Goal: Information Seeking & Learning: Learn about a topic

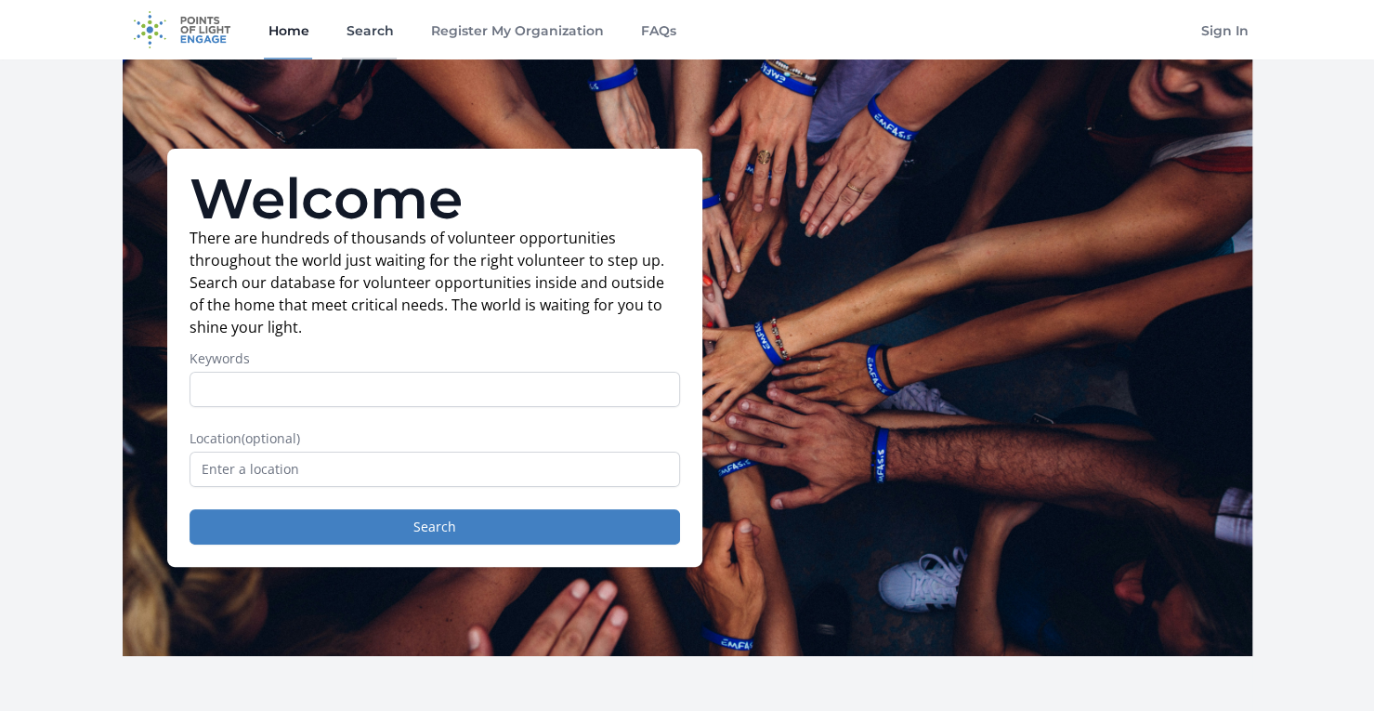
click at [348, 26] on link "Search" at bounding box center [369, 29] width 55 height 59
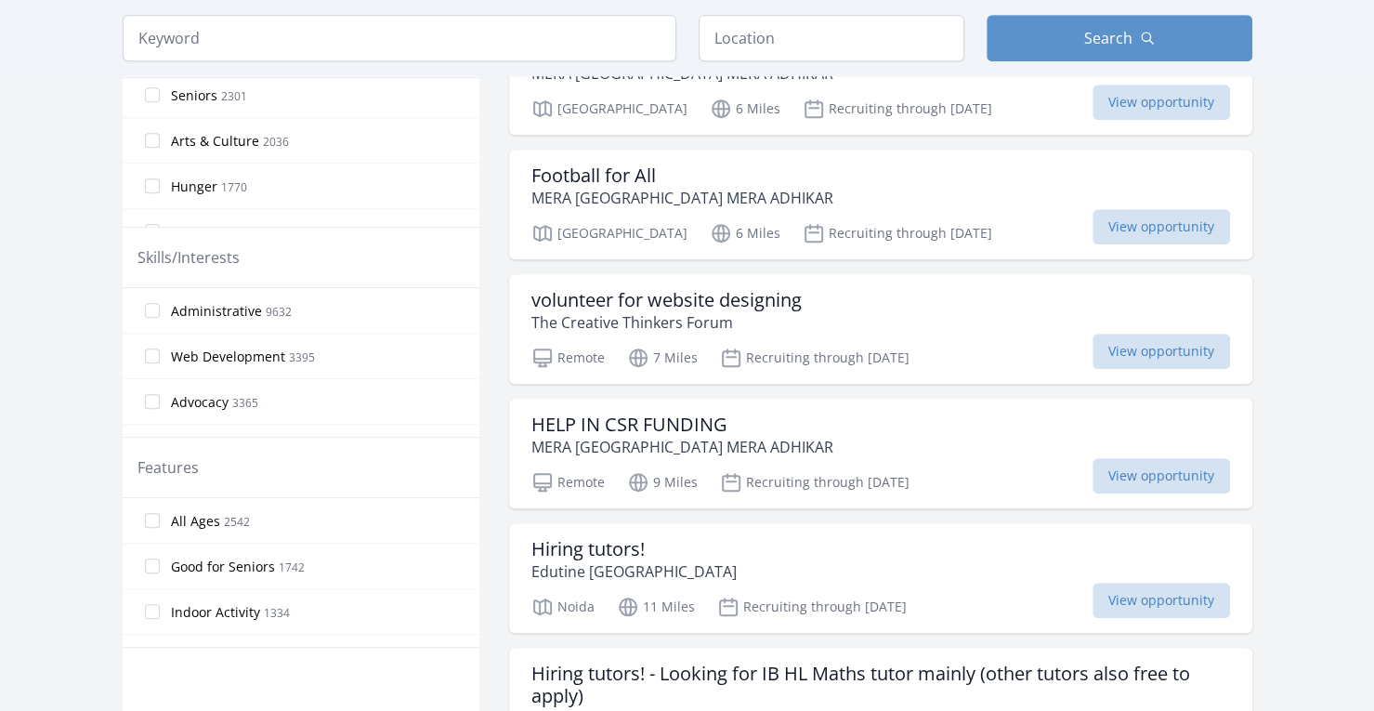
scroll to position [743, 0]
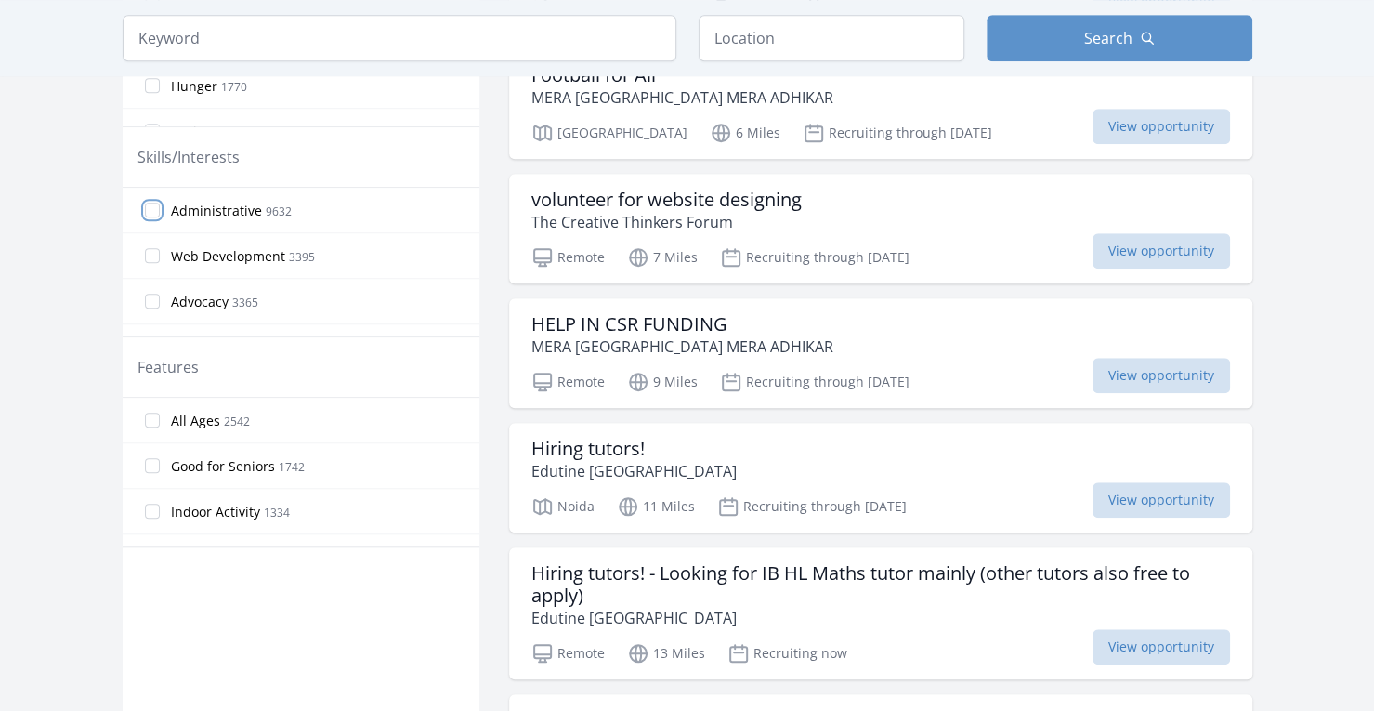
click at [151, 206] on input "Administrative 9632" at bounding box center [152, 210] width 15 height 15
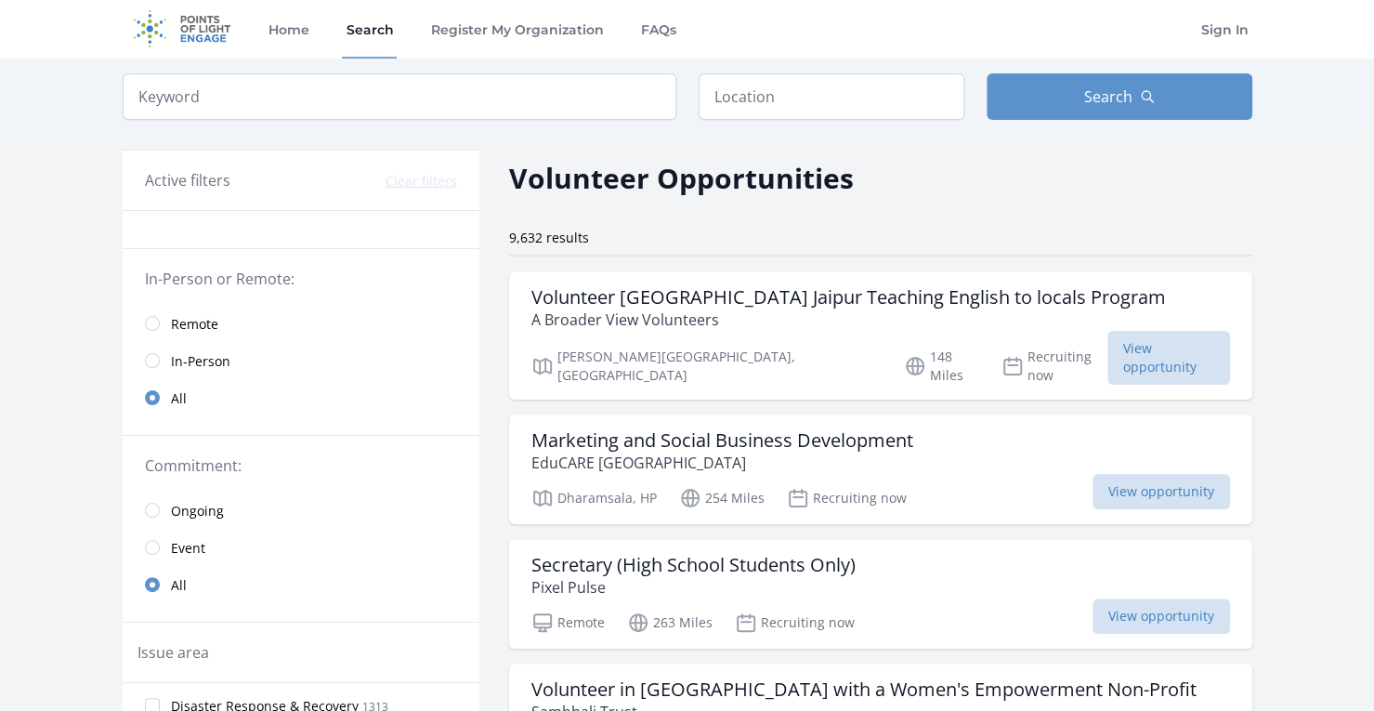
scroll to position [0, 0]
click at [861, 86] on input "text" at bounding box center [832, 97] width 266 height 46
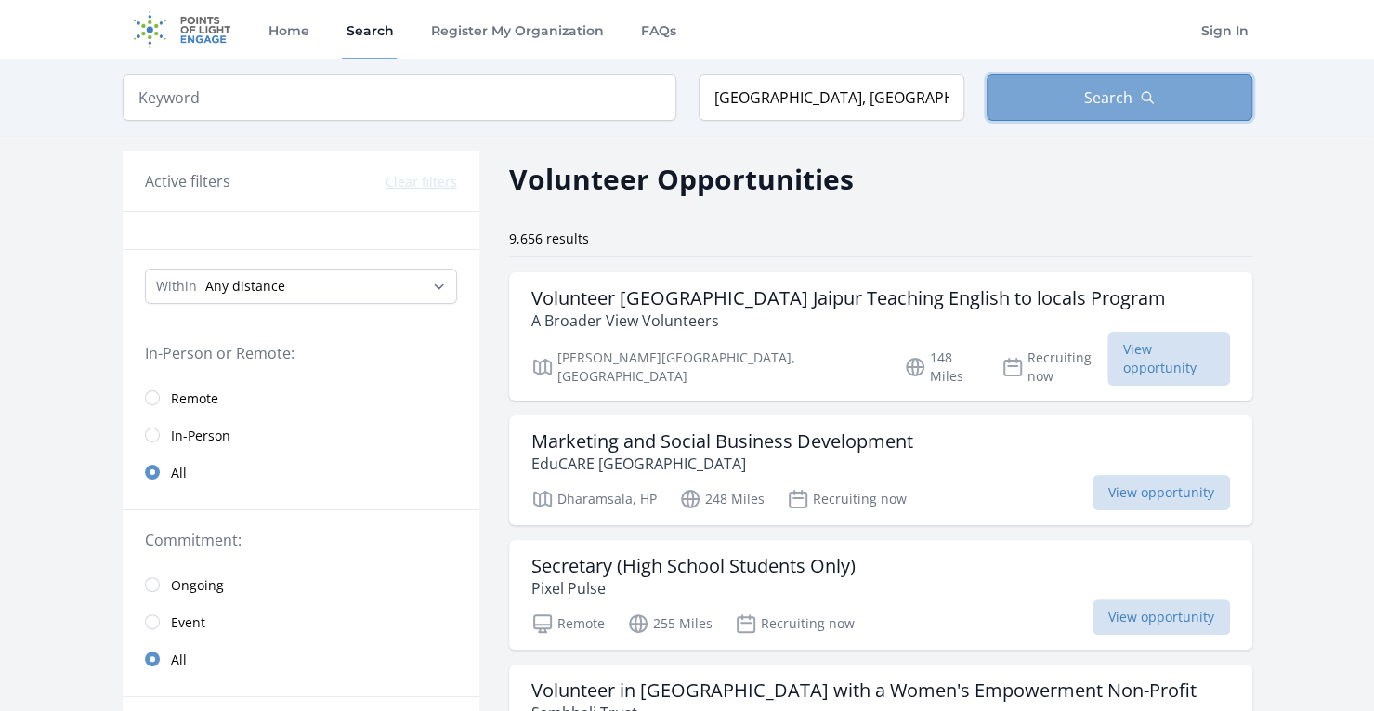
click at [1137, 96] on button "Search" at bounding box center [1120, 97] width 266 height 46
click at [1173, 100] on button "Search" at bounding box center [1120, 97] width 266 height 46
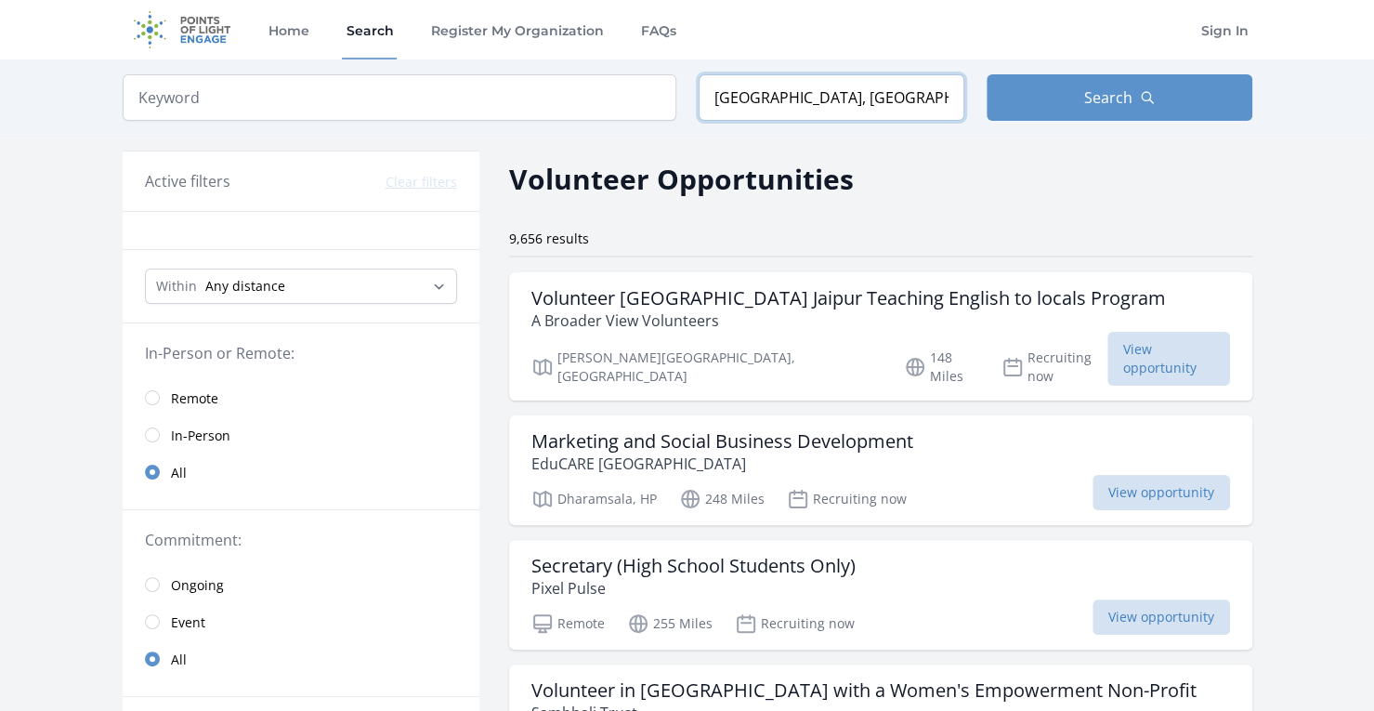
click at [897, 96] on input "Delhi, India" at bounding box center [832, 97] width 266 height 46
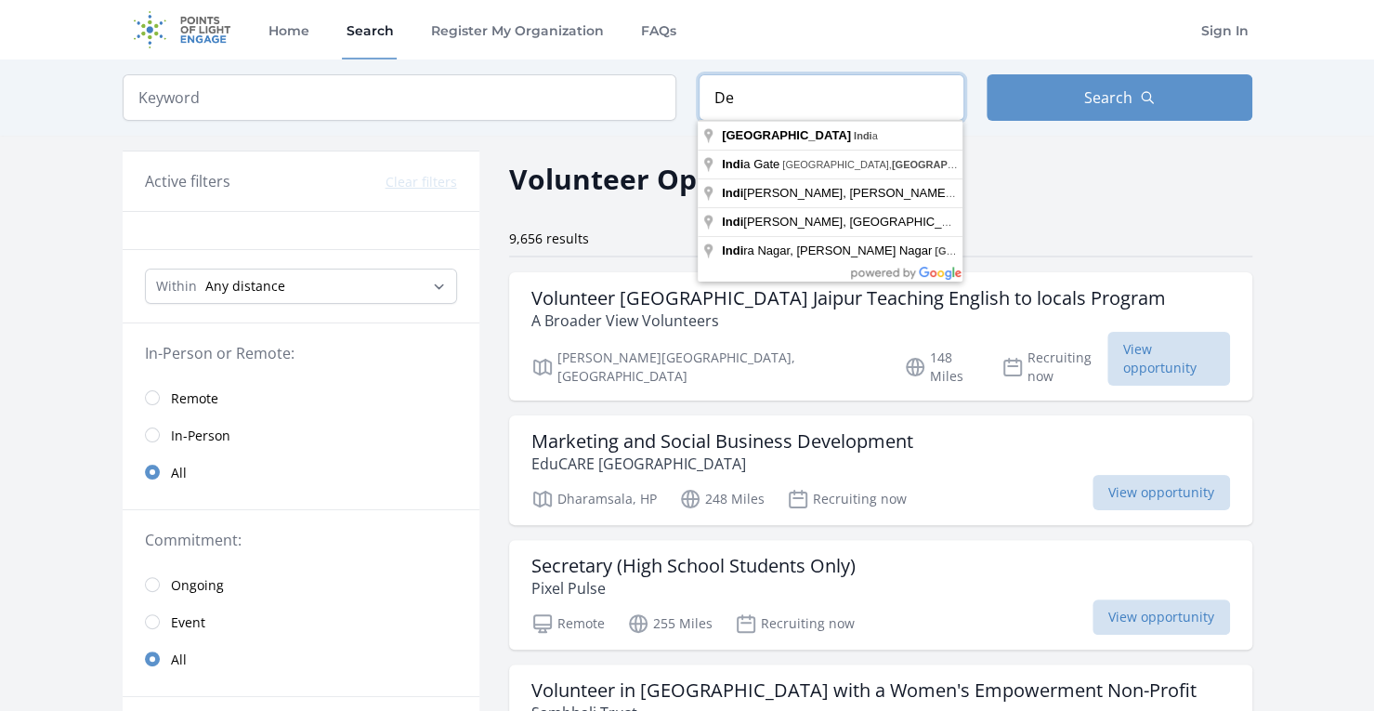
type input "D"
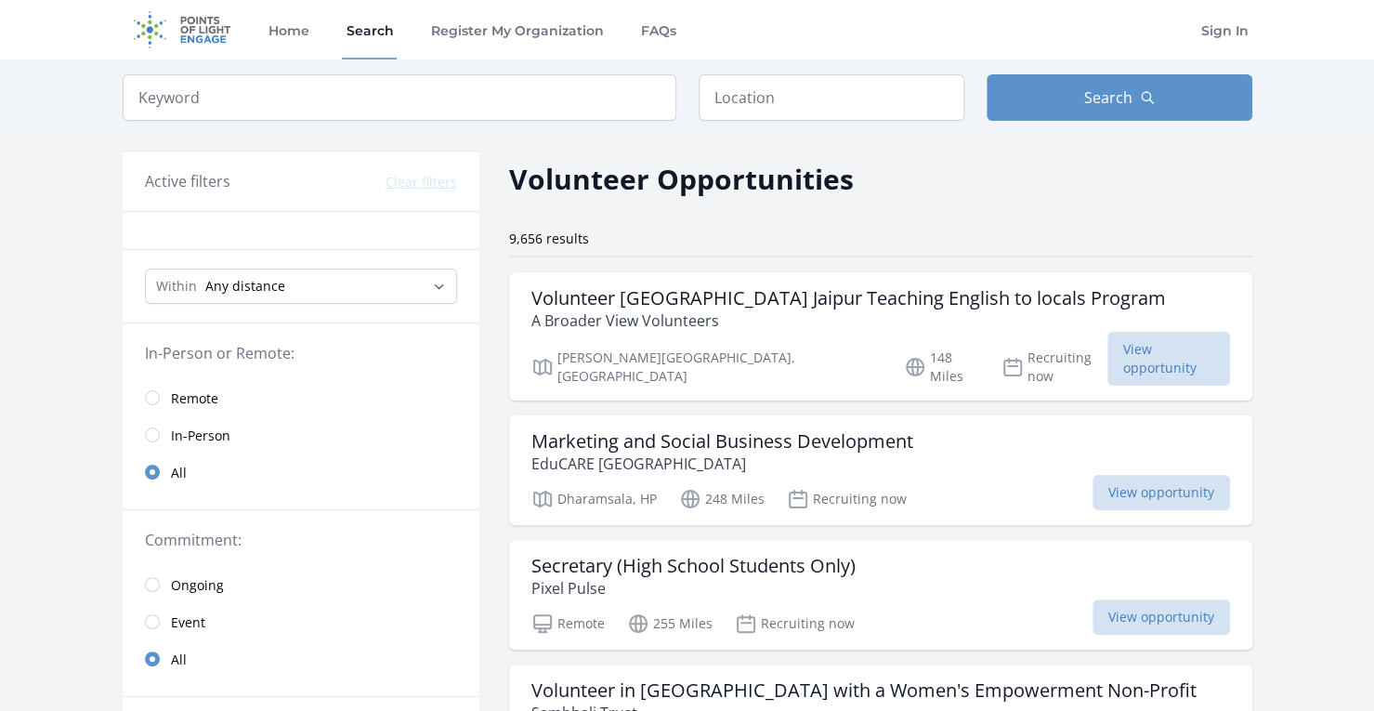
click at [1129, 42] on div "Home Search Register My Organization FAQs Sign In" at bounding box center [688, 29] width 1130 height 59
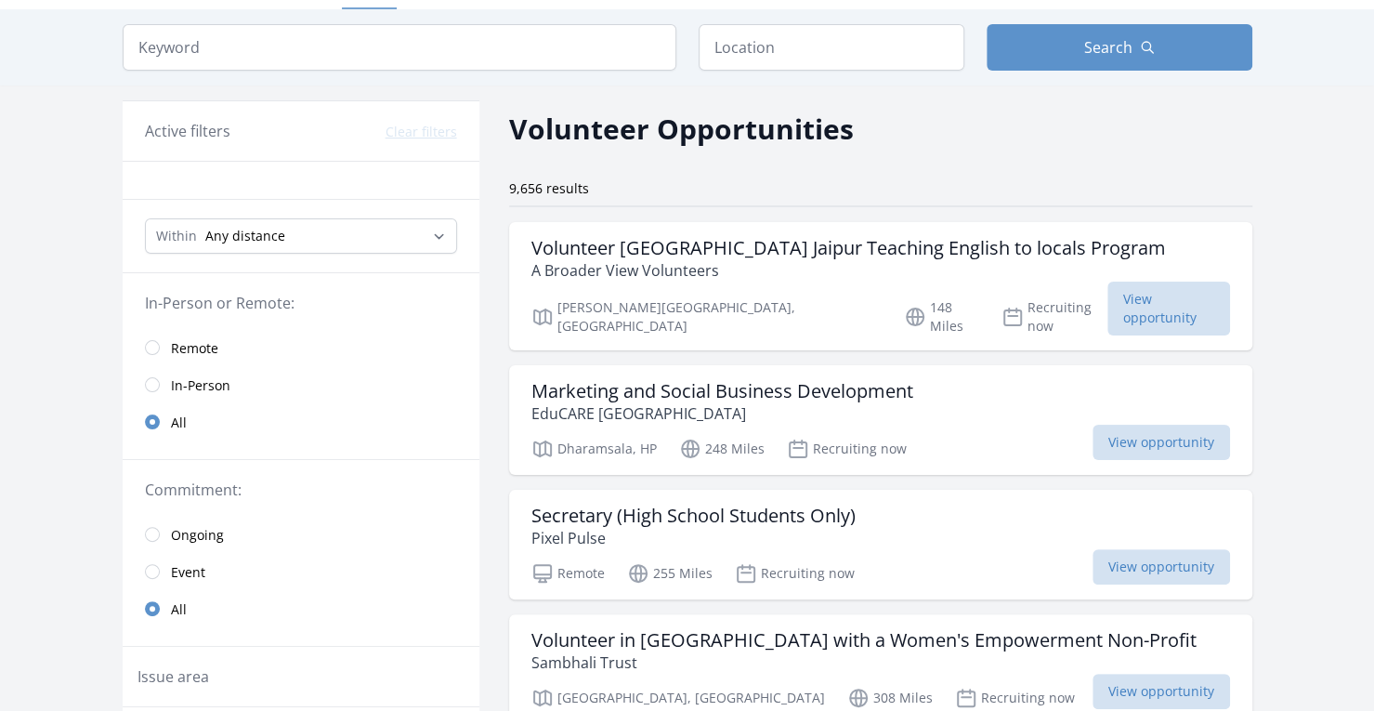
scroll to position [25, 0]
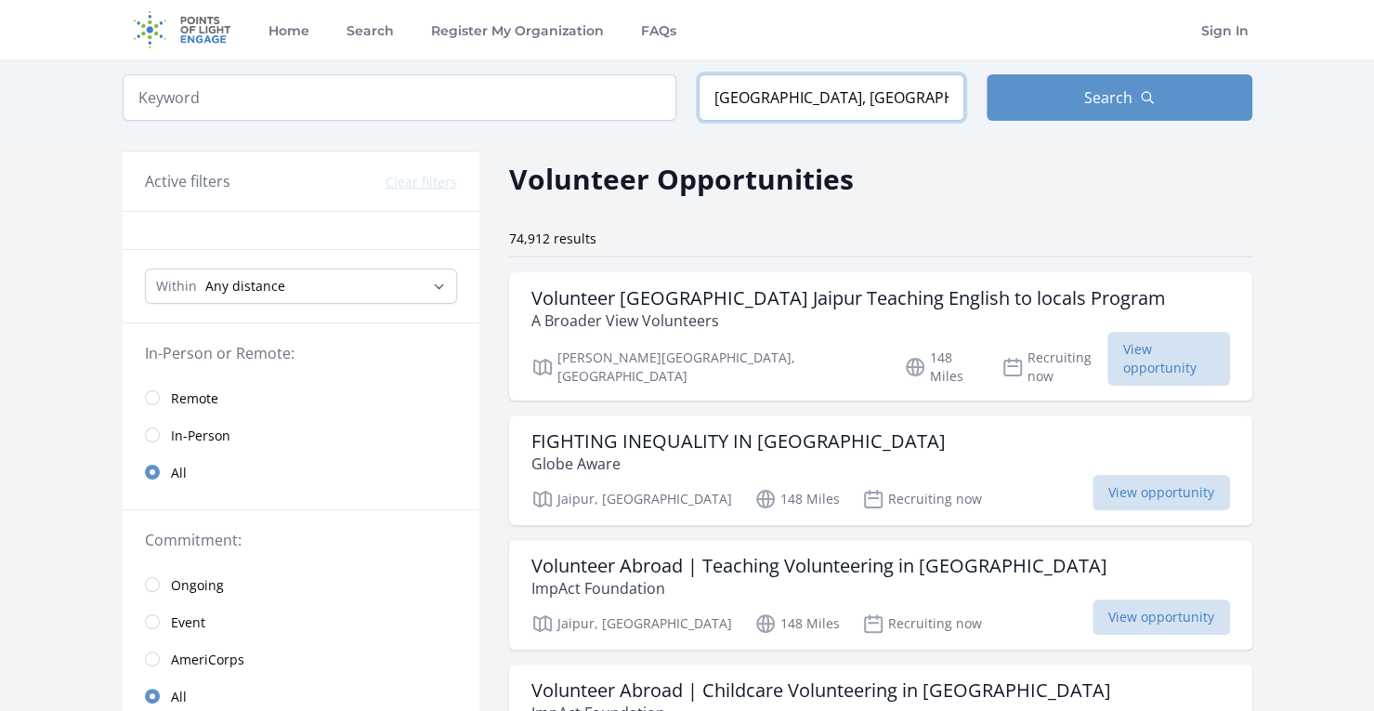
click at [858, 77] on input "[GEOGRAPHIC_DATA], [GEOGRAPHIC_DATA]" at bounding box center [832, 97] width 266 height 46
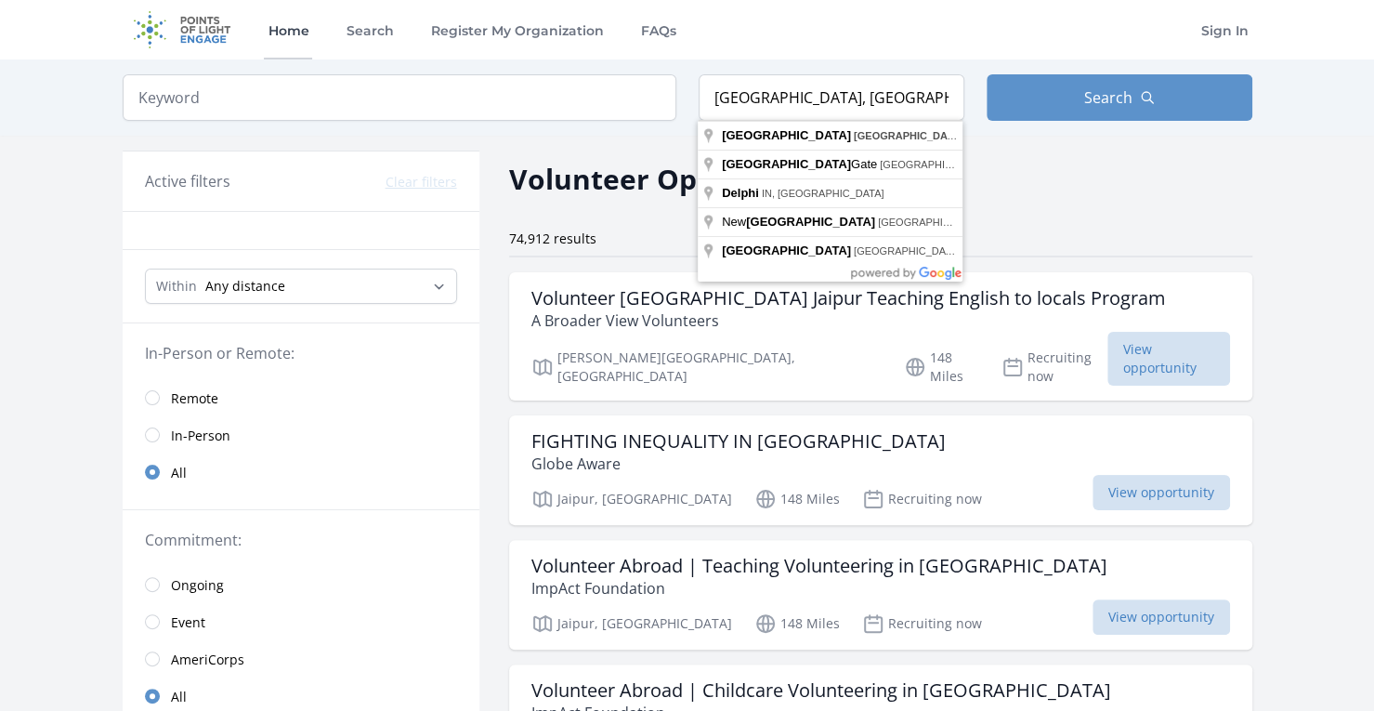
click at [271, 33] on link "Home" at bounding box center [288, 29] width 48 height 59
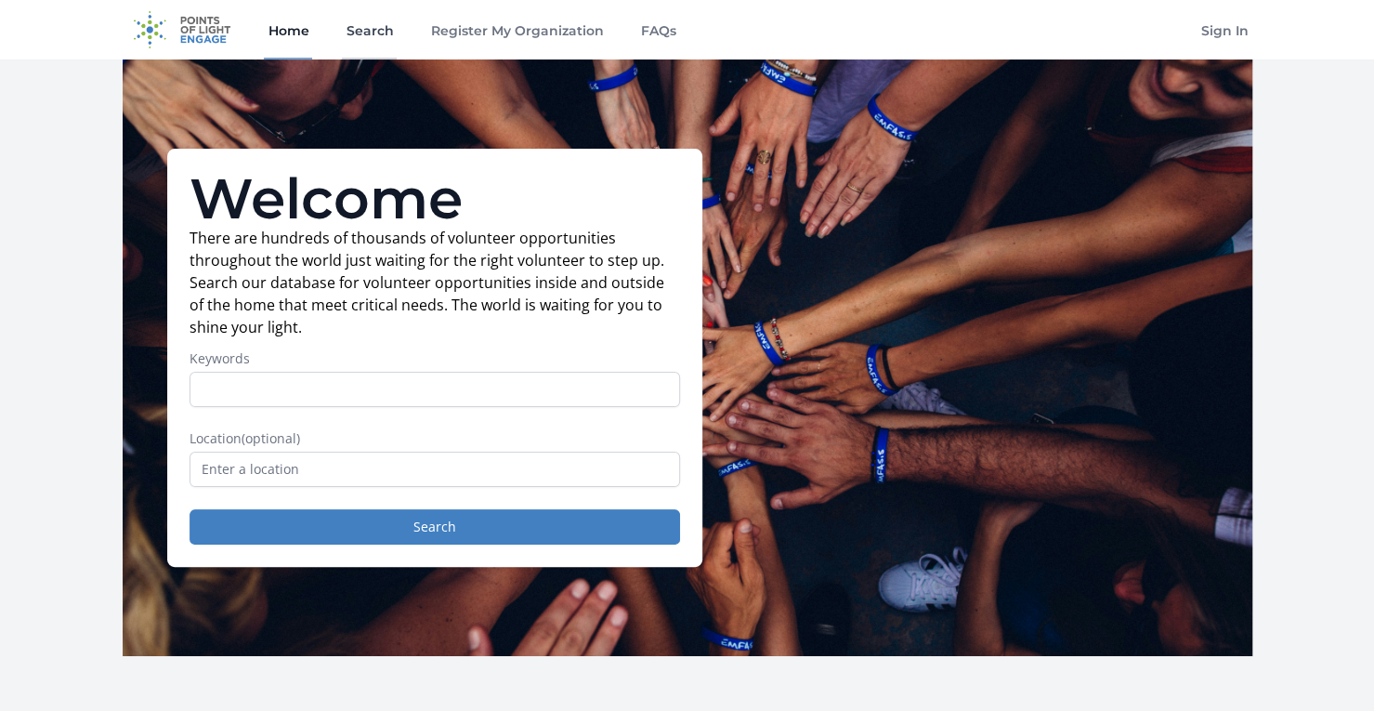
click at [361, 29] on link "Search" at bounding box center [369, 29] width 55 height 59
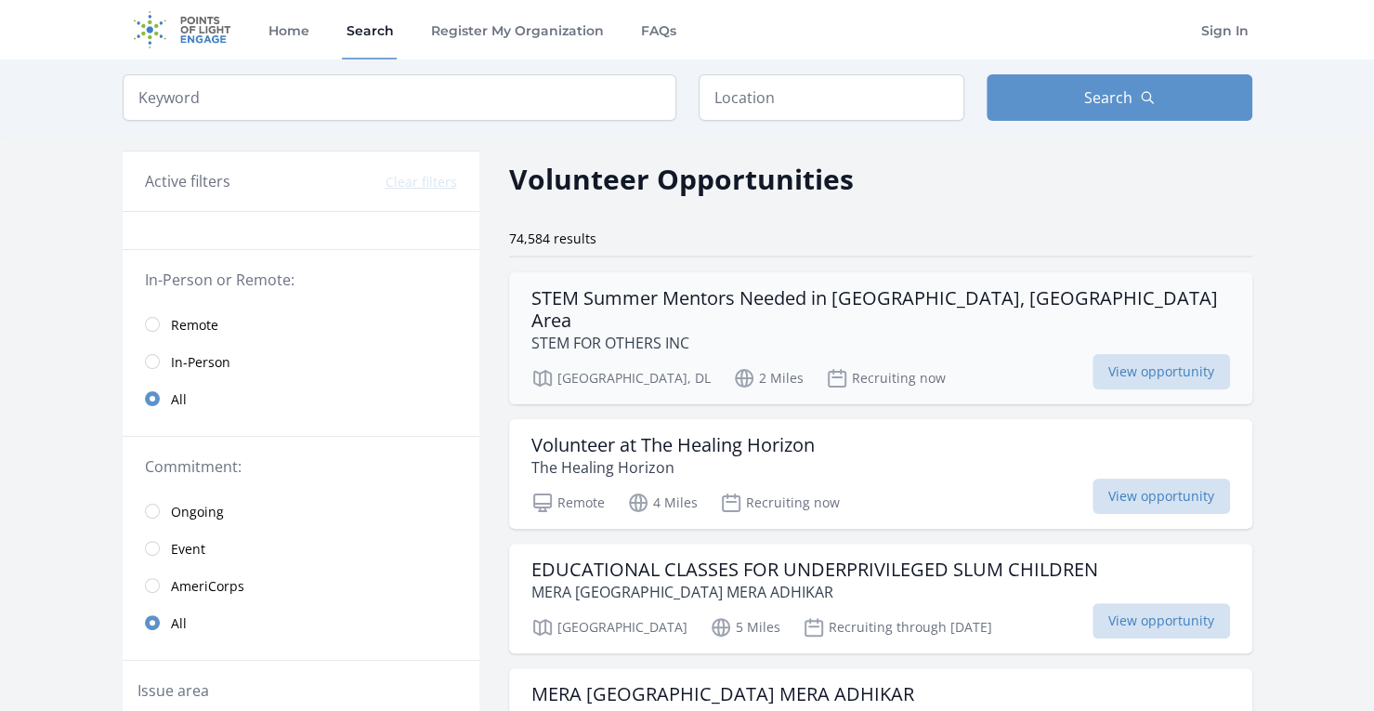
click at [836, 332] on p "STEM FOR OTHERS INC" at bounding box center [880, 343] width 699 height 22
click at [670, 434] on h3 "Volunteer at The Healing Horizon" at bounding box center [672, 445] width 283 height 22
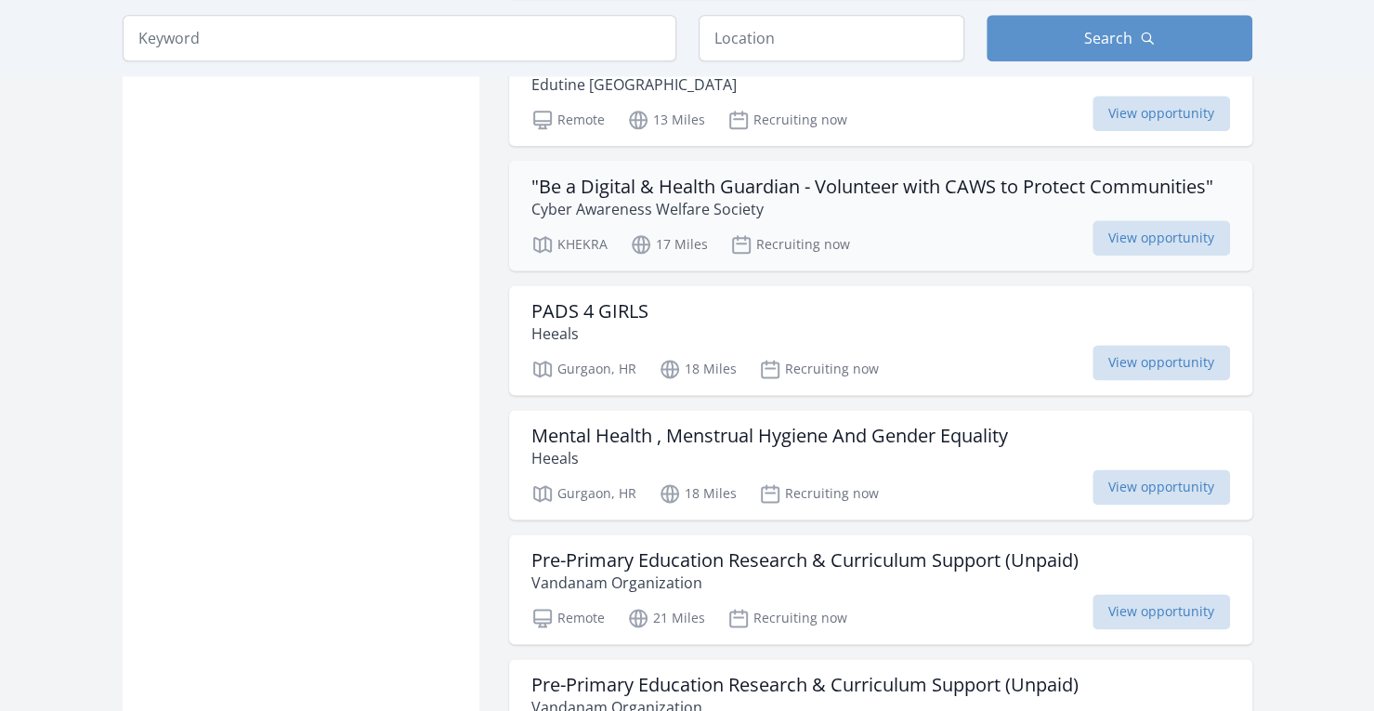
scroll to position [1301, 0]
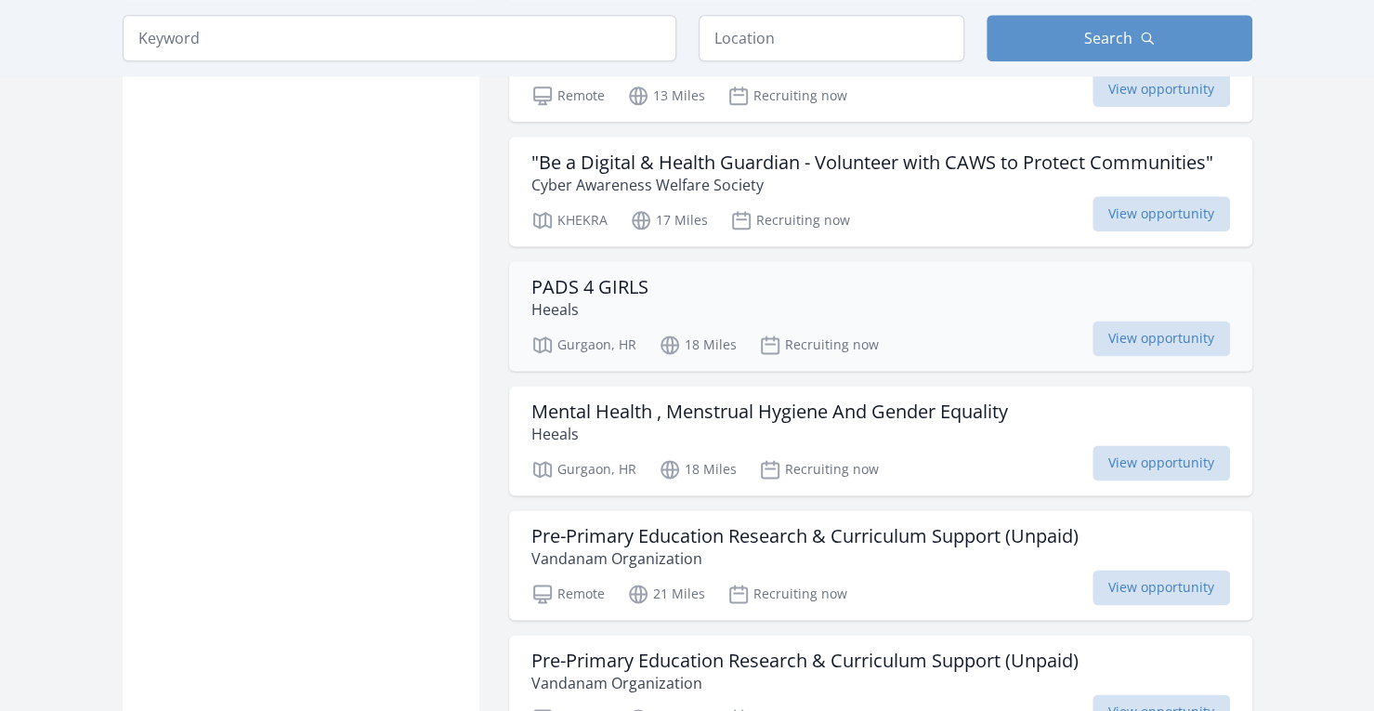
click at [935, 287] on div "PADS 4 GIRLS Heeals" at bounding box center [880, 298] width 699 height 45
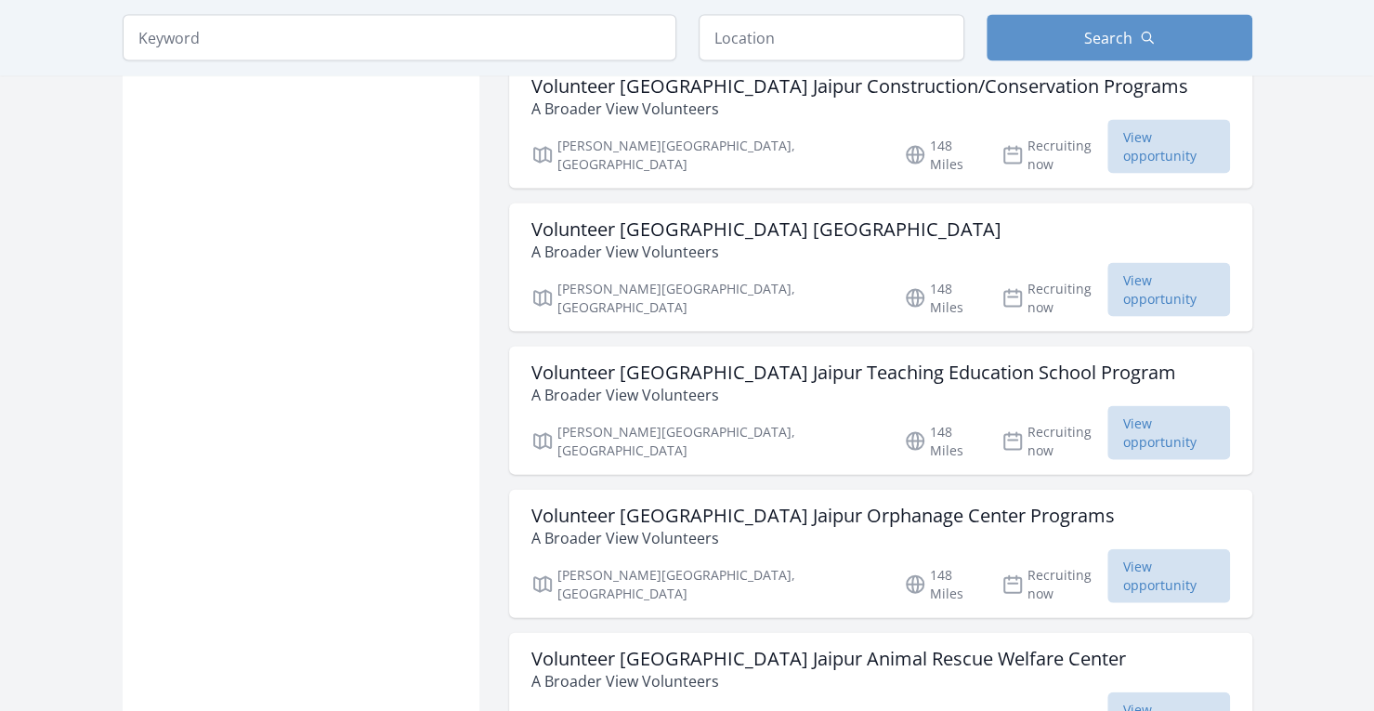
scroll to position [2137, 0]
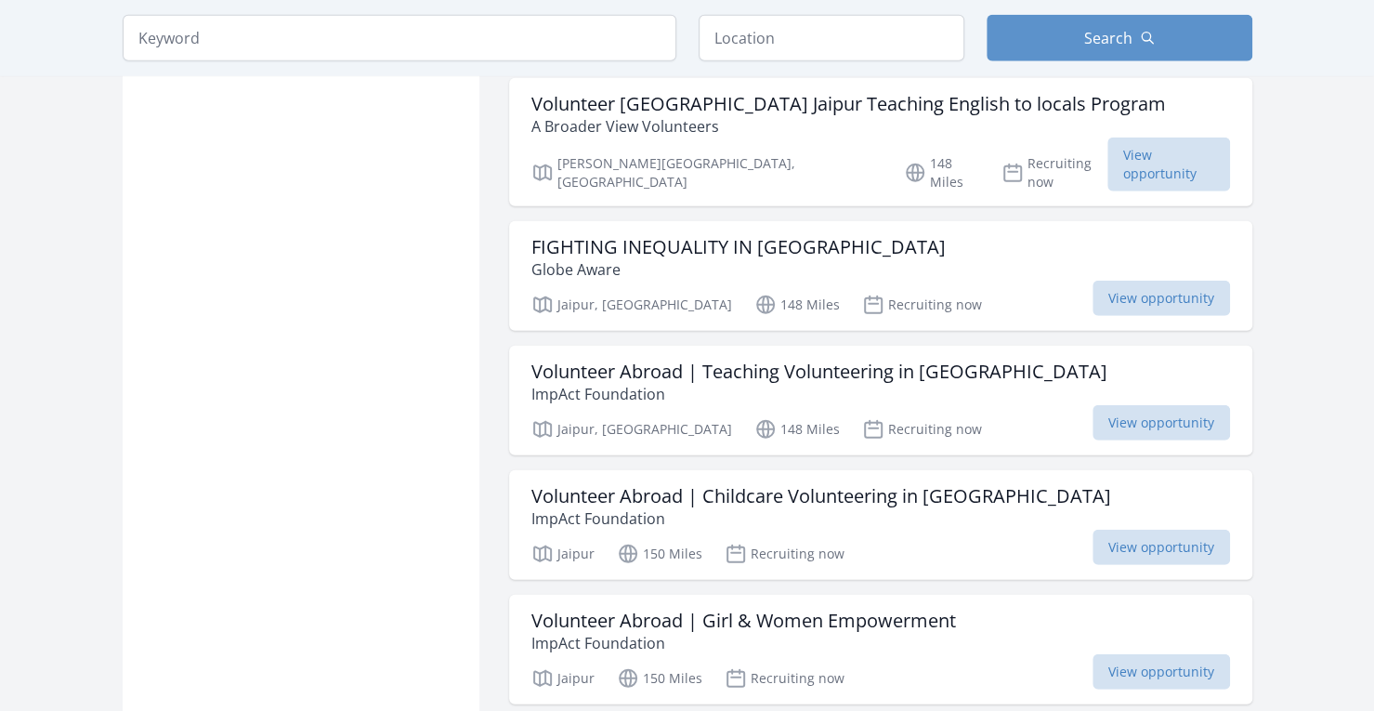
scroll to position [2880, 0]
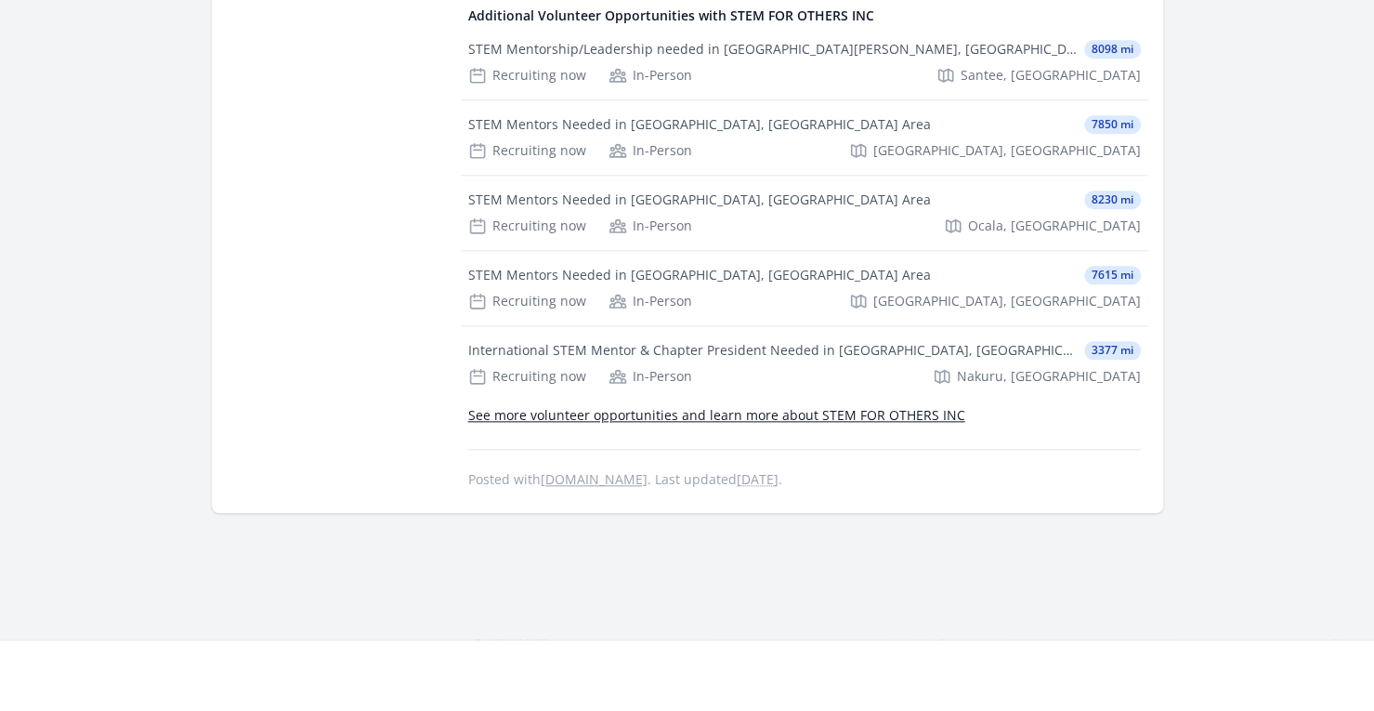
scroll to position [1022, 0]
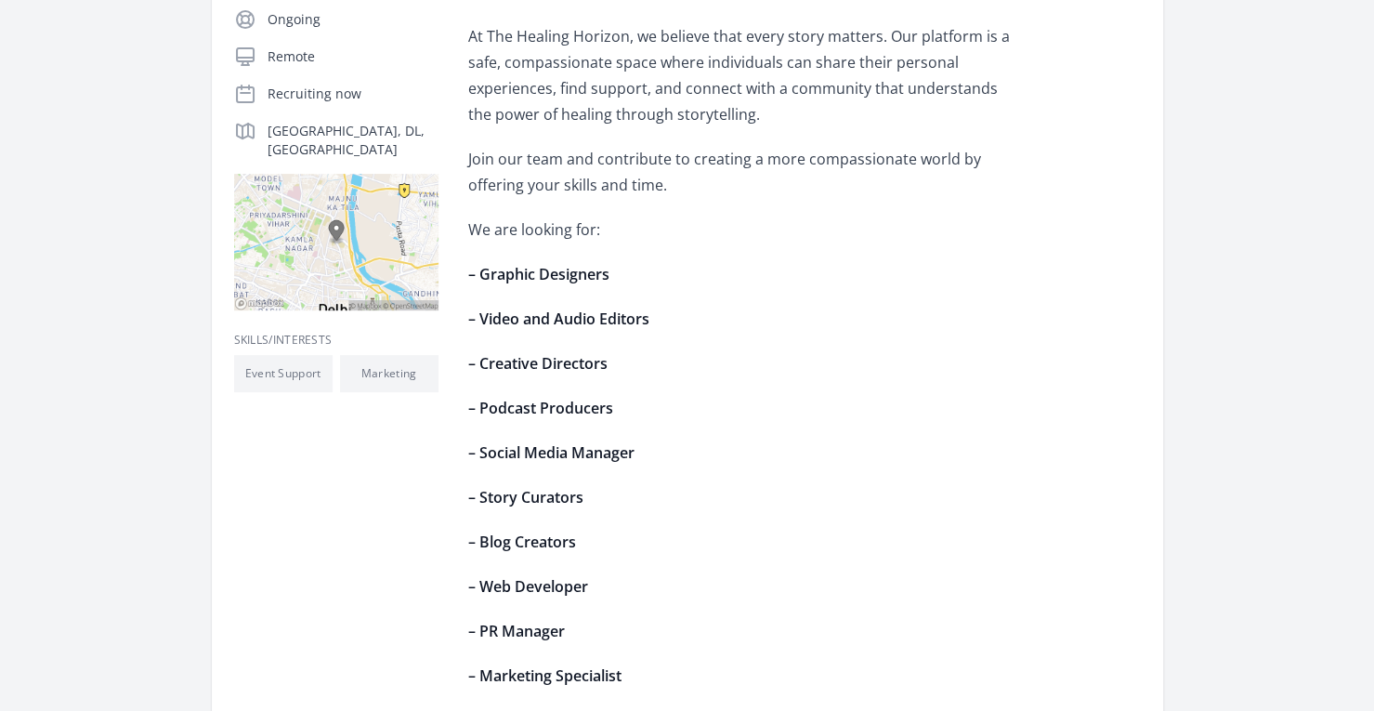
scroll to position [279, 0]
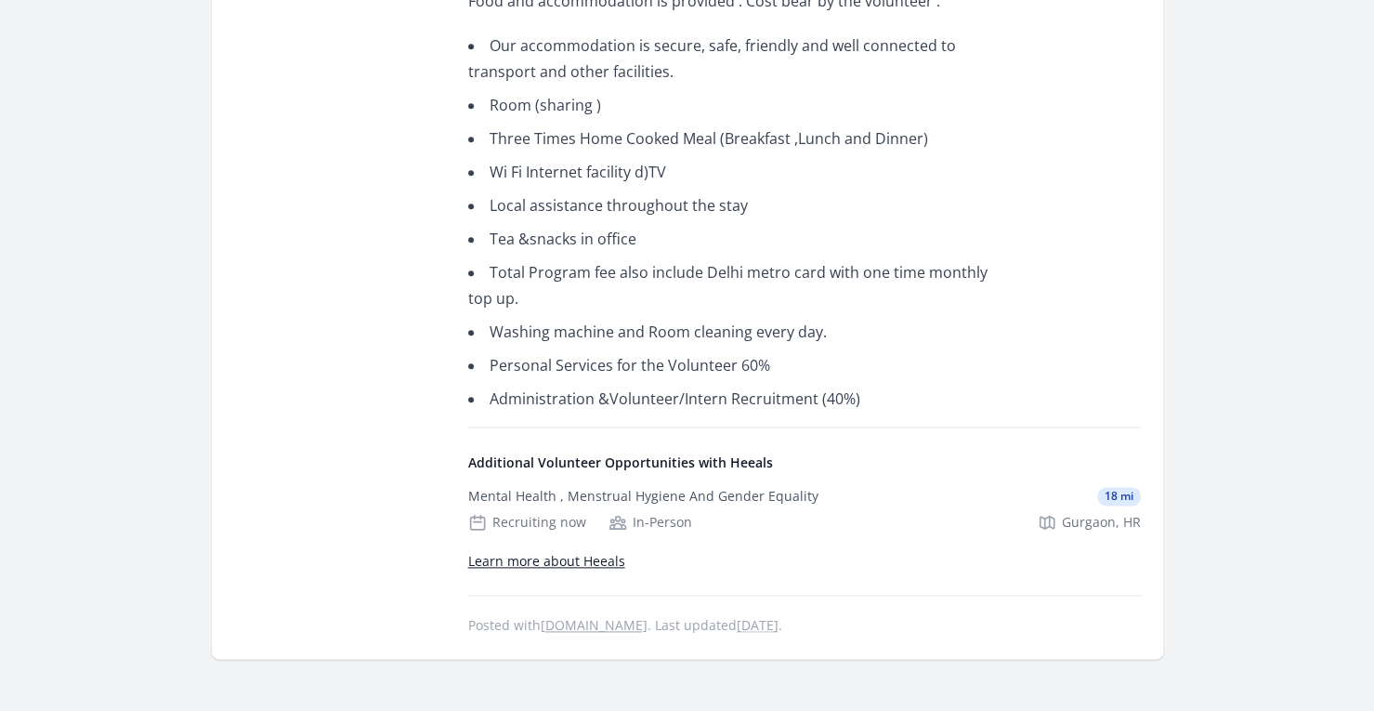
scroll to position [1208, 0]
